Goal: Navigation & Orientation: Find specific page/section

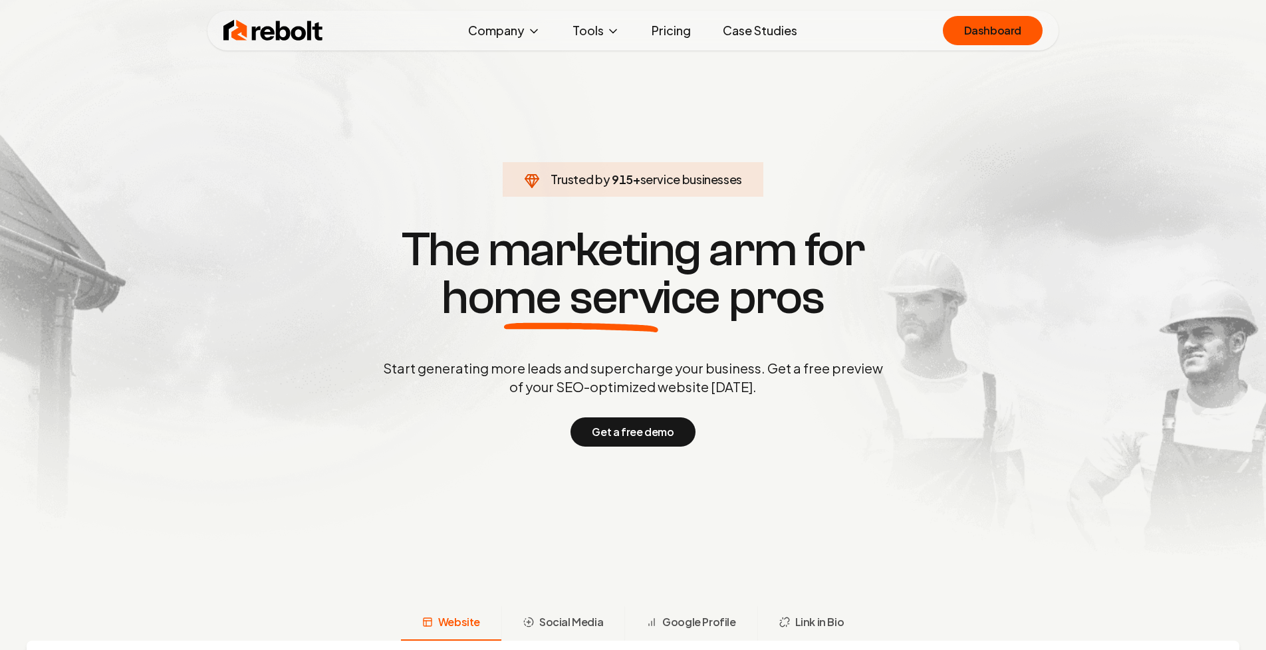
scroll to position [6432, 0]
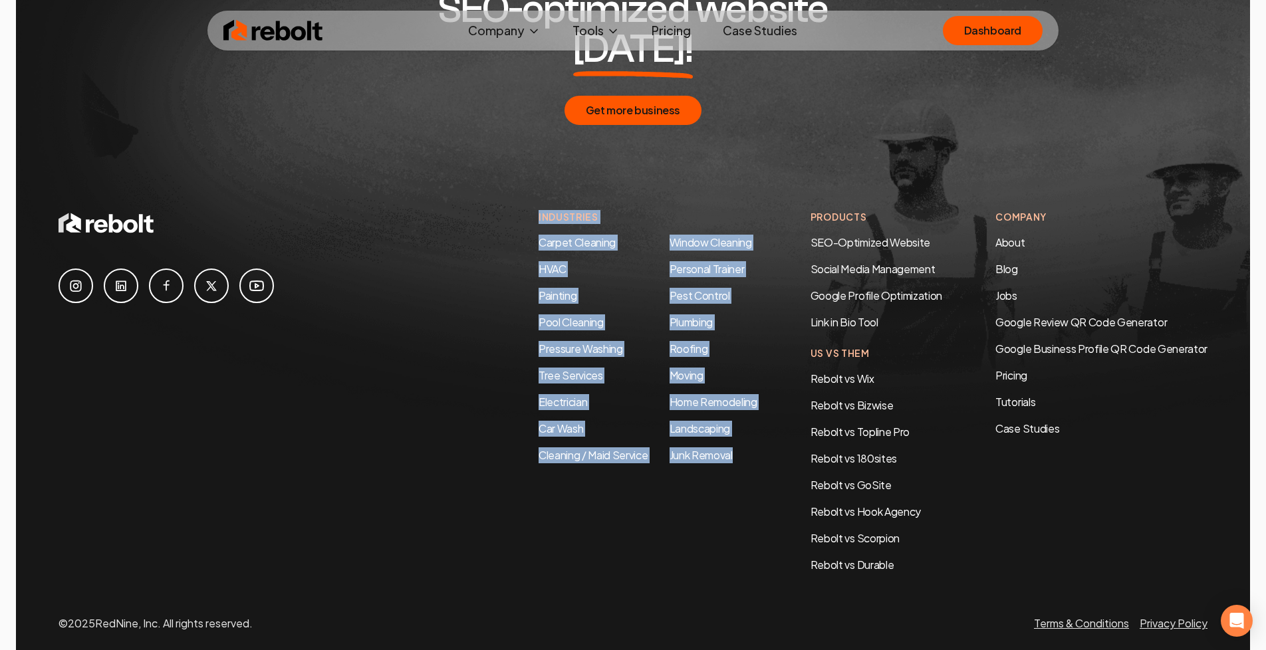
drag, startPoint x: 752, startPoint y: 450, endPoint x: 525, endPoint y: 175, distance: 356.9
click at [525, 210] on div "Industries Carpet Cleaning HVAC Painting Pool Cleaning Pressure Washing Tree Se…" at bounding box center [632, 391] width 1149 height 363
copy div "Industries Carpet Cleaning HVAC Painting Pool Cleaning Pressure Washing Tree Se…"
click at [858, 315] on link "Link in Bio Tool" at bounding box center [844, 322] width 68 height 14
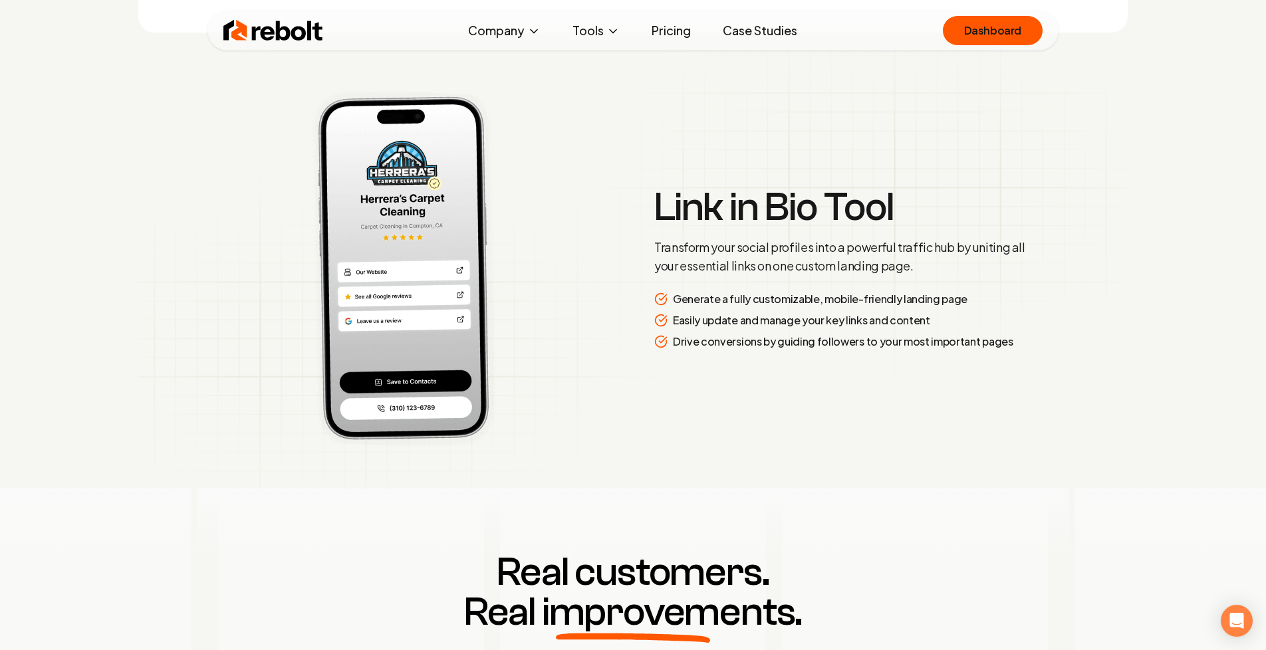
scroll to position [3085, 0]
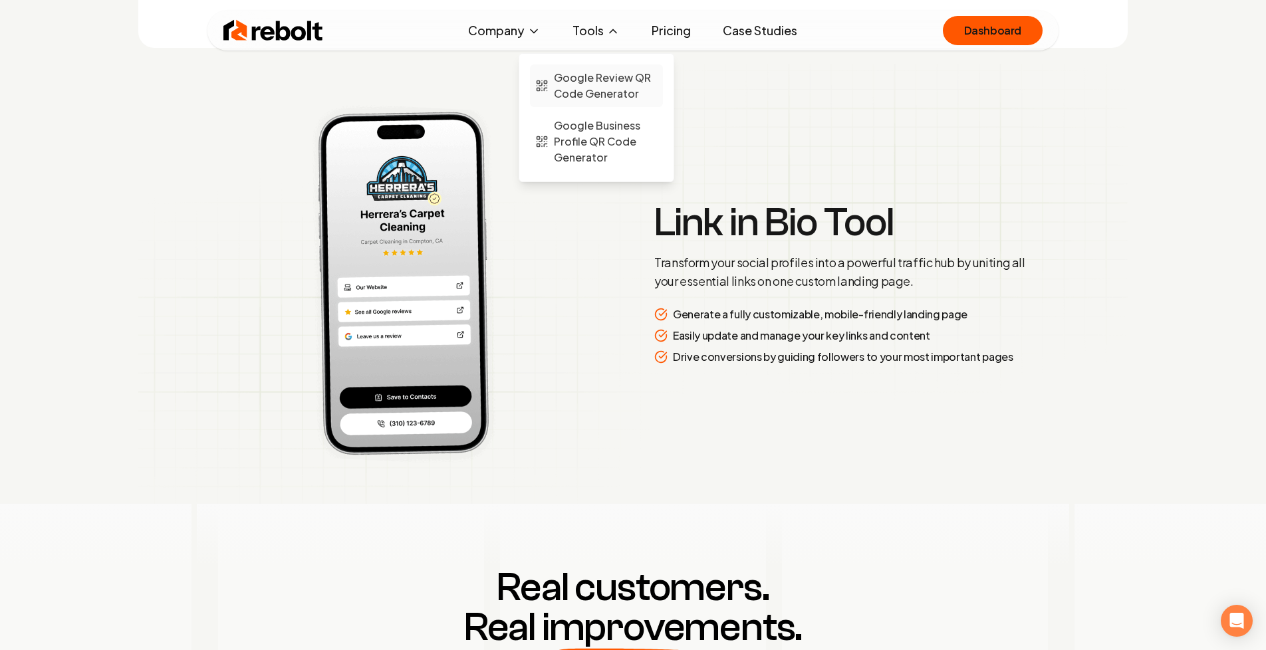
click at [598, 86] on span "Google Review QR Code Generator" at bounding box center [606, 86] width 104 height 32
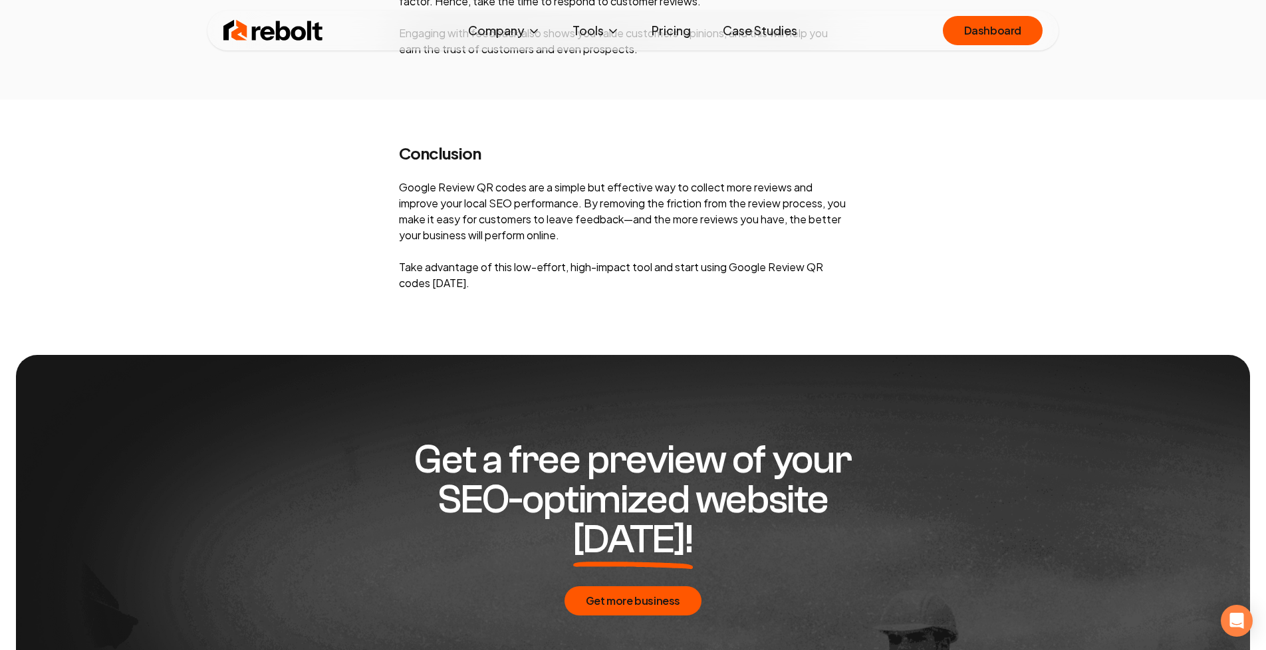
scroll to position [5896, 0]
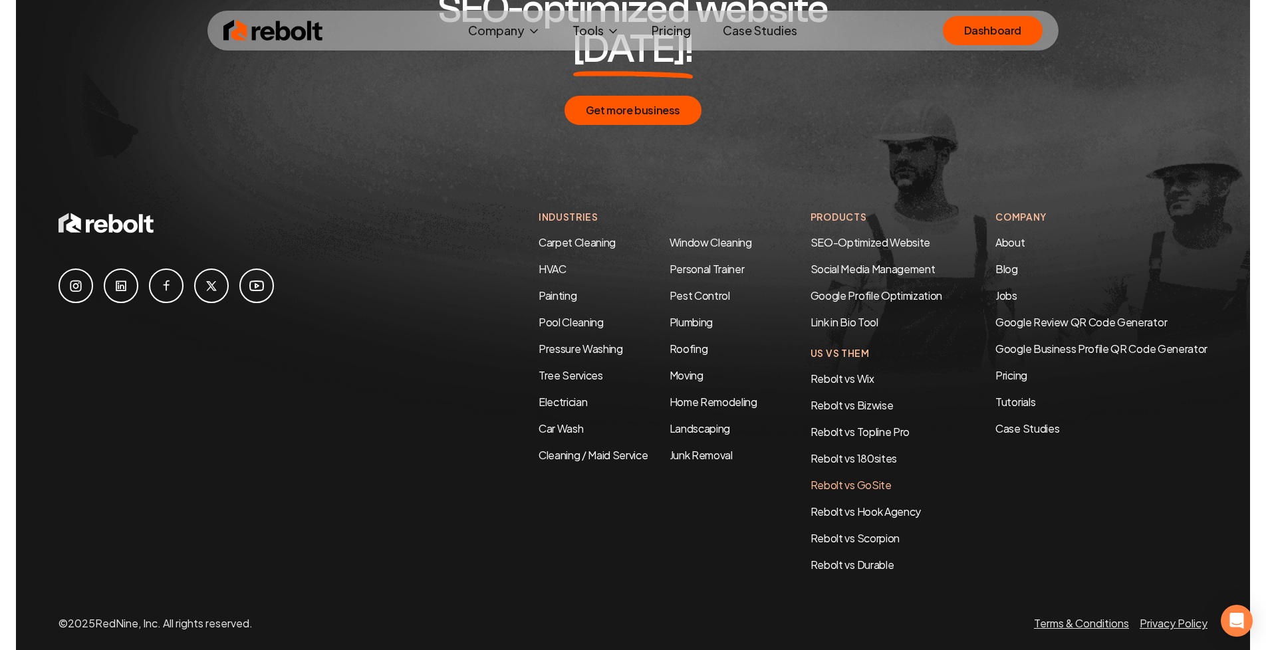
click at [882, 478] on link "Rebolt vs GoSite" at bounding box center [850, 485] width 81 height 14
